Goal: Use online tool/utility: Utilize a website feature to perform a specific function

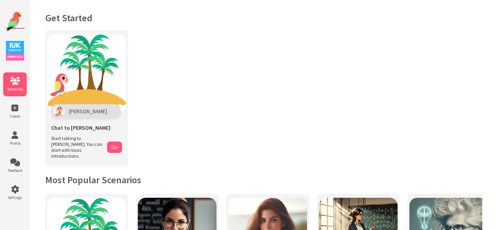
scroll to position [120, 0]
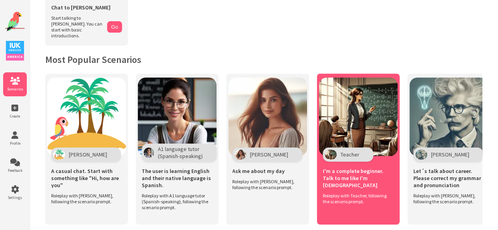
click at [337, 148] on div "Teacher" at bounding box center [348, 155] width 50 height 14
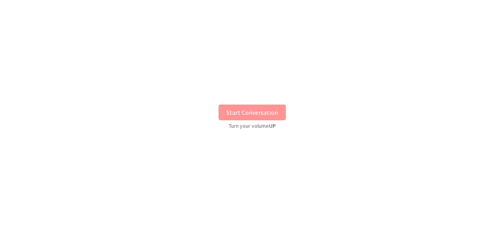
click at [239, 111] on button "Start Conversation" at bounding box center [251, 113] width 67 height 16
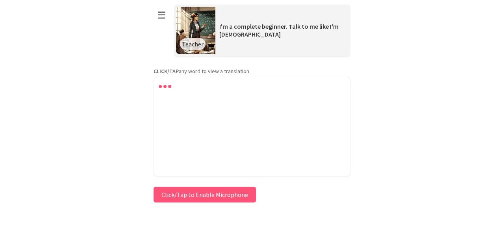
click at [212, 200] on button "Click/Tap to Enable Microphone" at bounding box center [204, 195] width 102 height 16
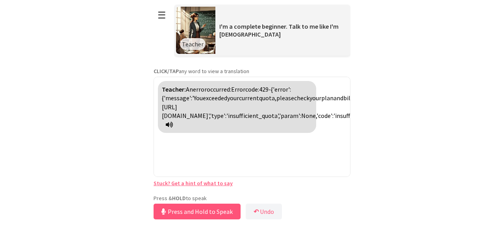
click at [173, 128] on icon at bounding box center [169, 125] width 7 height 6
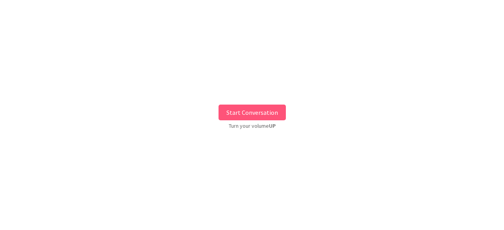
click at [237, 110] on button "Start Conversation" at bounding box center [251, 113] width 67 height 16
